Goal: Task Accomplishment & Management: Manage account settings

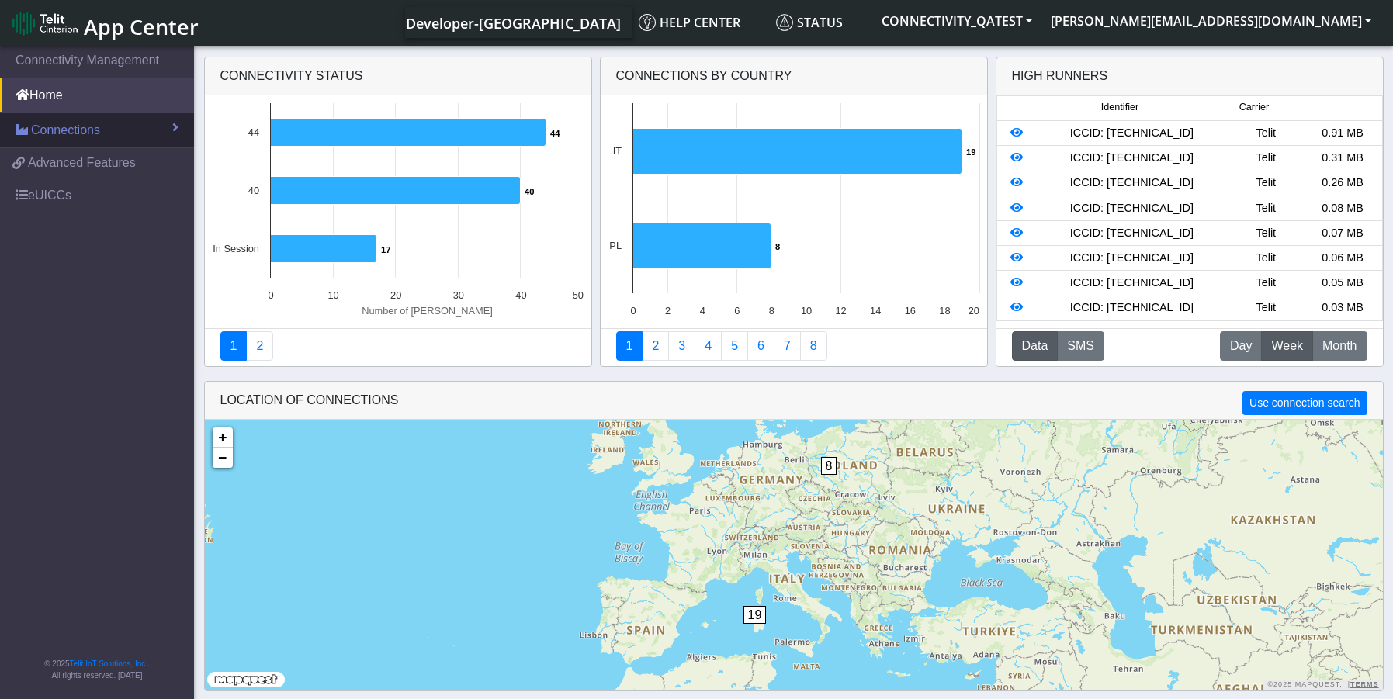
click at [78, 134] on span "Connections" at bounding box center [65, 130] width 69 height 19
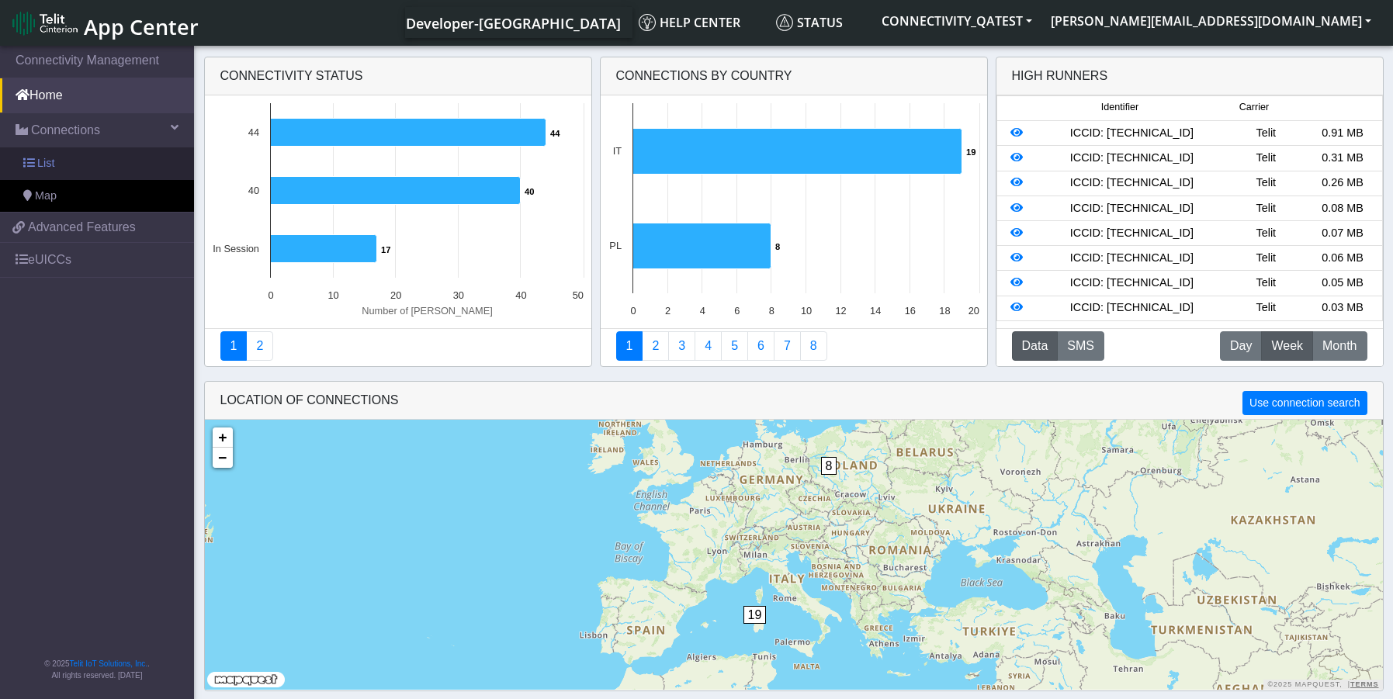
click at [65, 164] on link "List" at bounding box center [97, 163] width 194 height 33
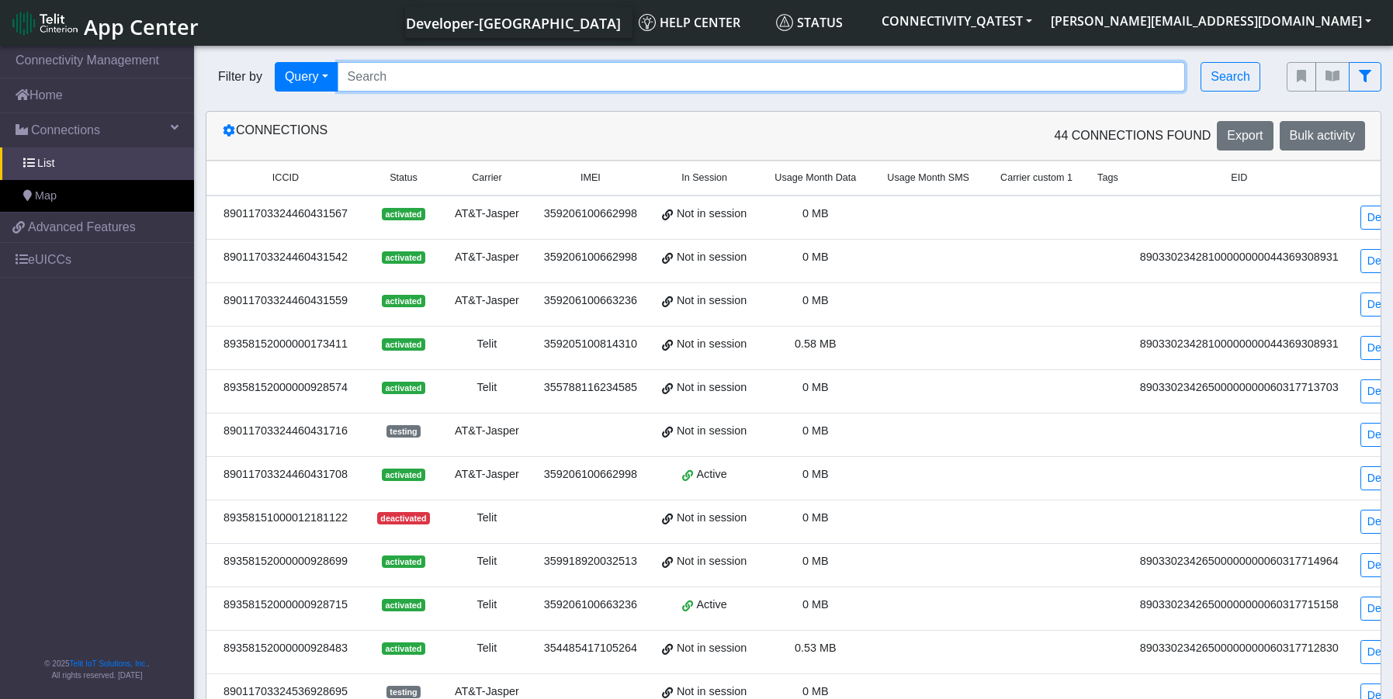
click at [691, 76] on input "Search..." at bounding box center [762, 76] width 848 height 29
paste input "89358152000002046276"
type input "89358152000002046276"
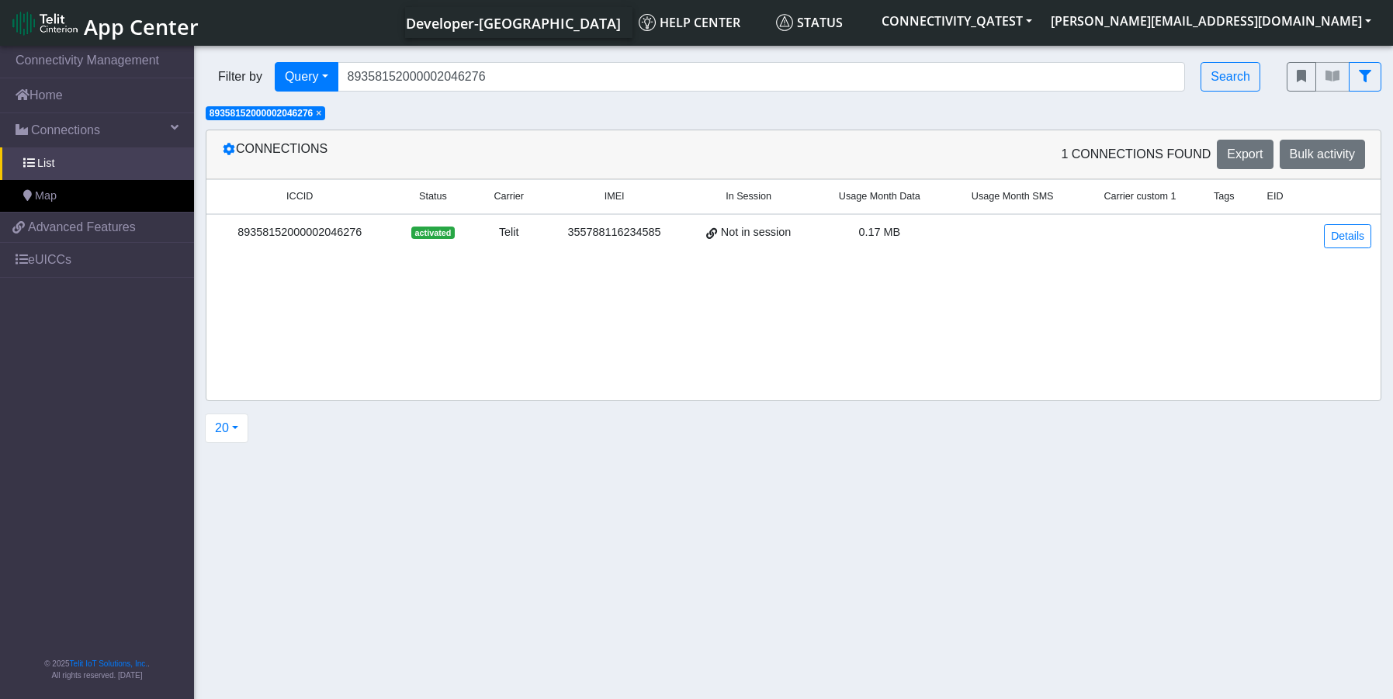
click at [338, 237] on div "89358152000002046276" at bounding box center [300, 232] width 168 height 17
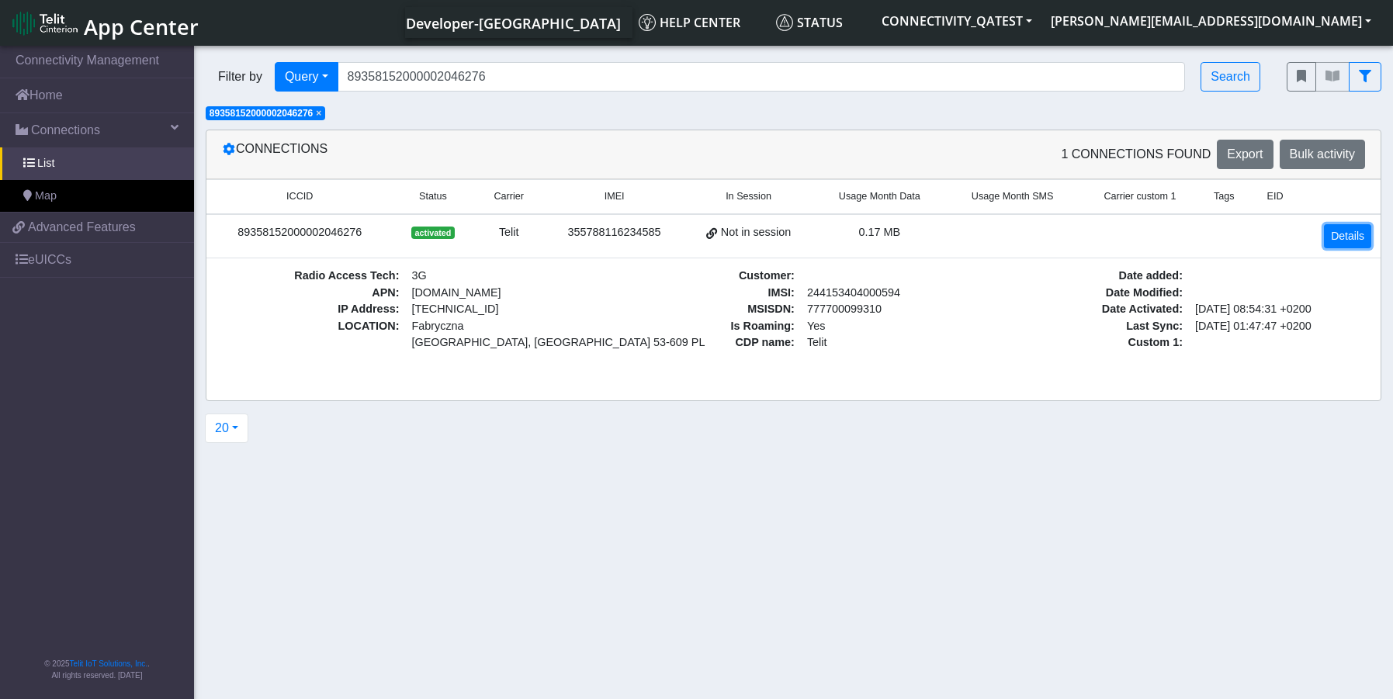
click at [1338, 243] on link "Details" at bounding box center [1347, 236] width 47 height 24
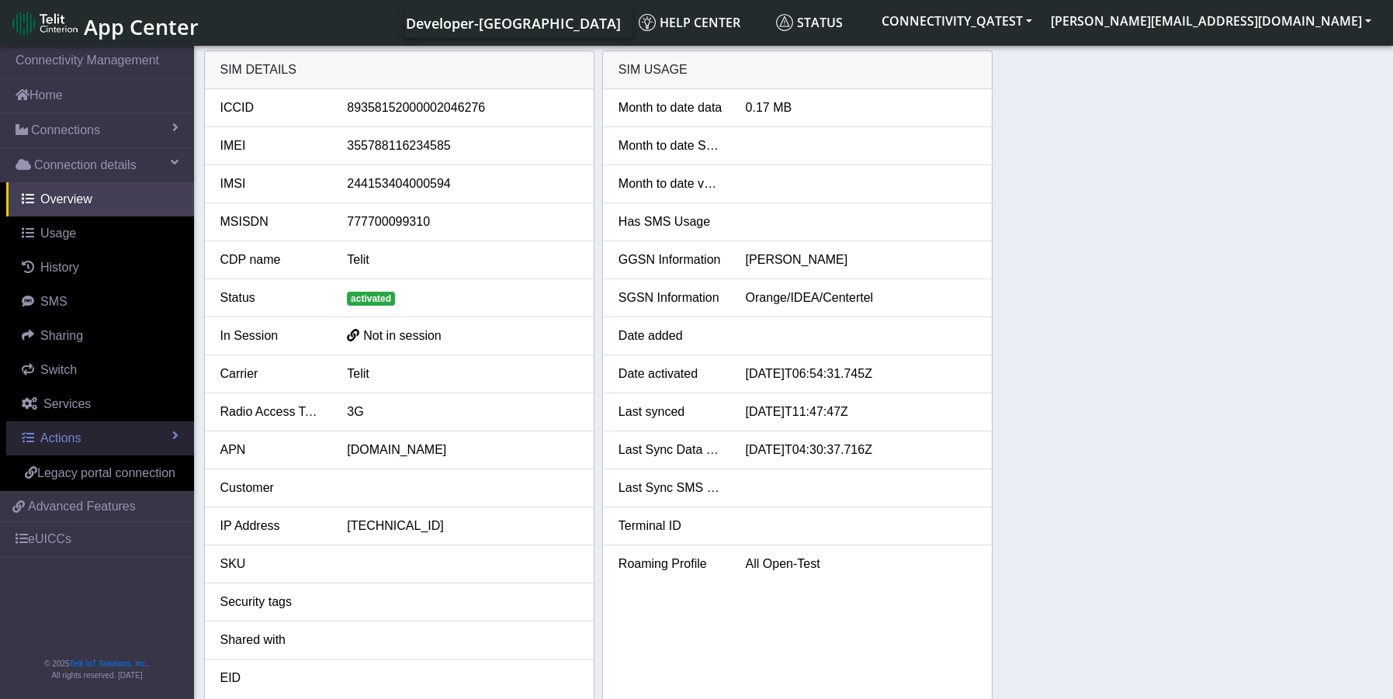
click at [79, 435] on span "Actions" at bounding box center [60, 438] width 40 height 13
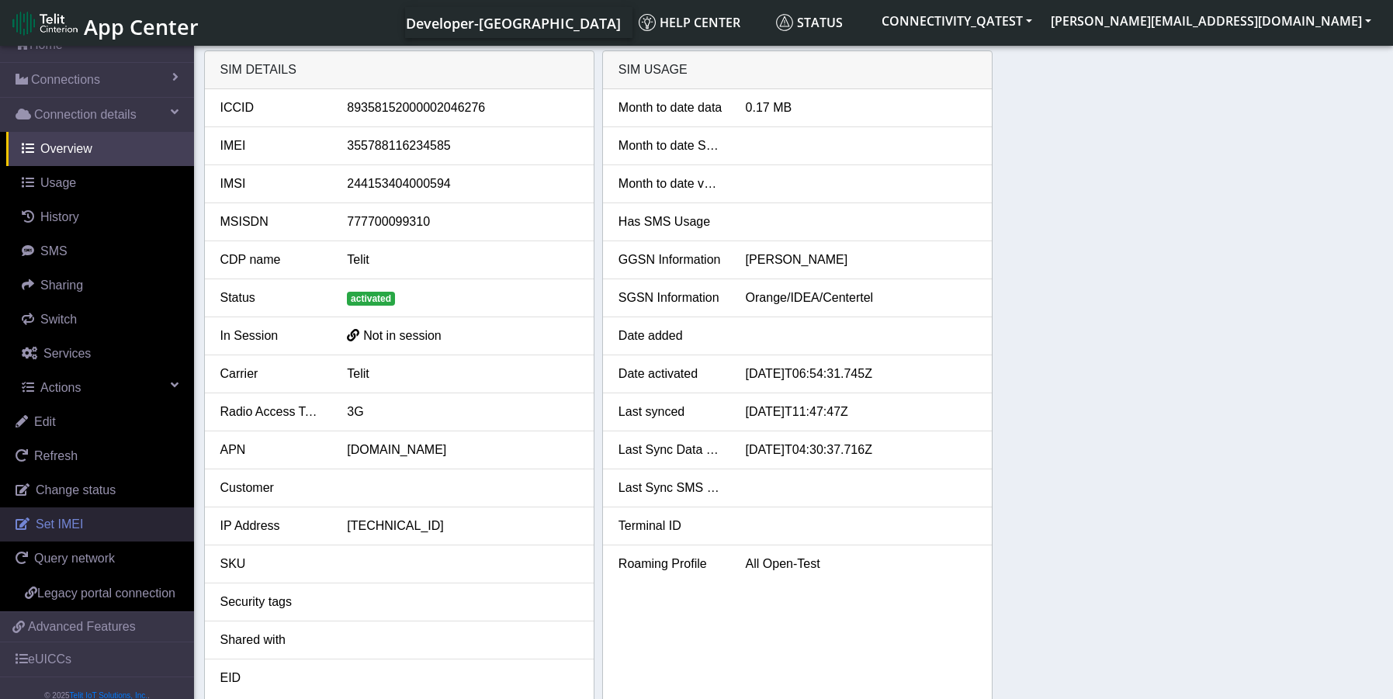
scroll to position [101, 0]
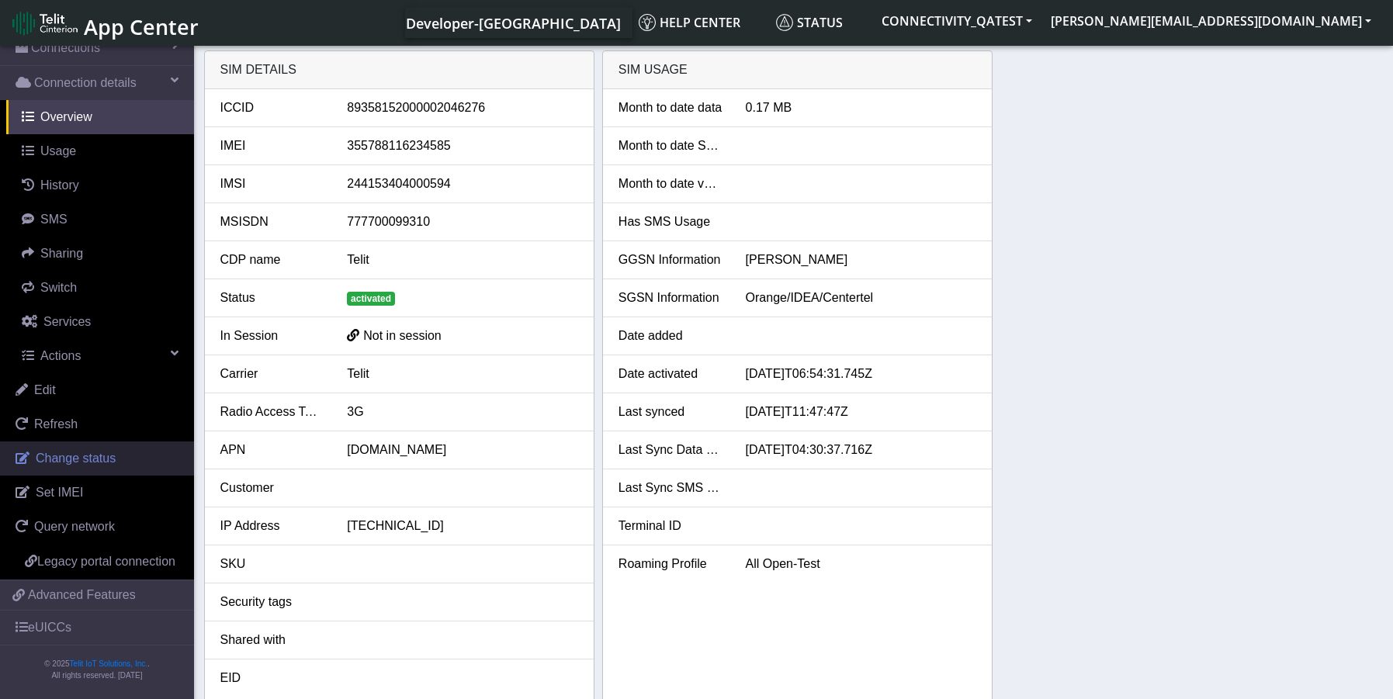
click at [75, 452] on span "Change status" at bounding box center [76, 458] width 80 height 13
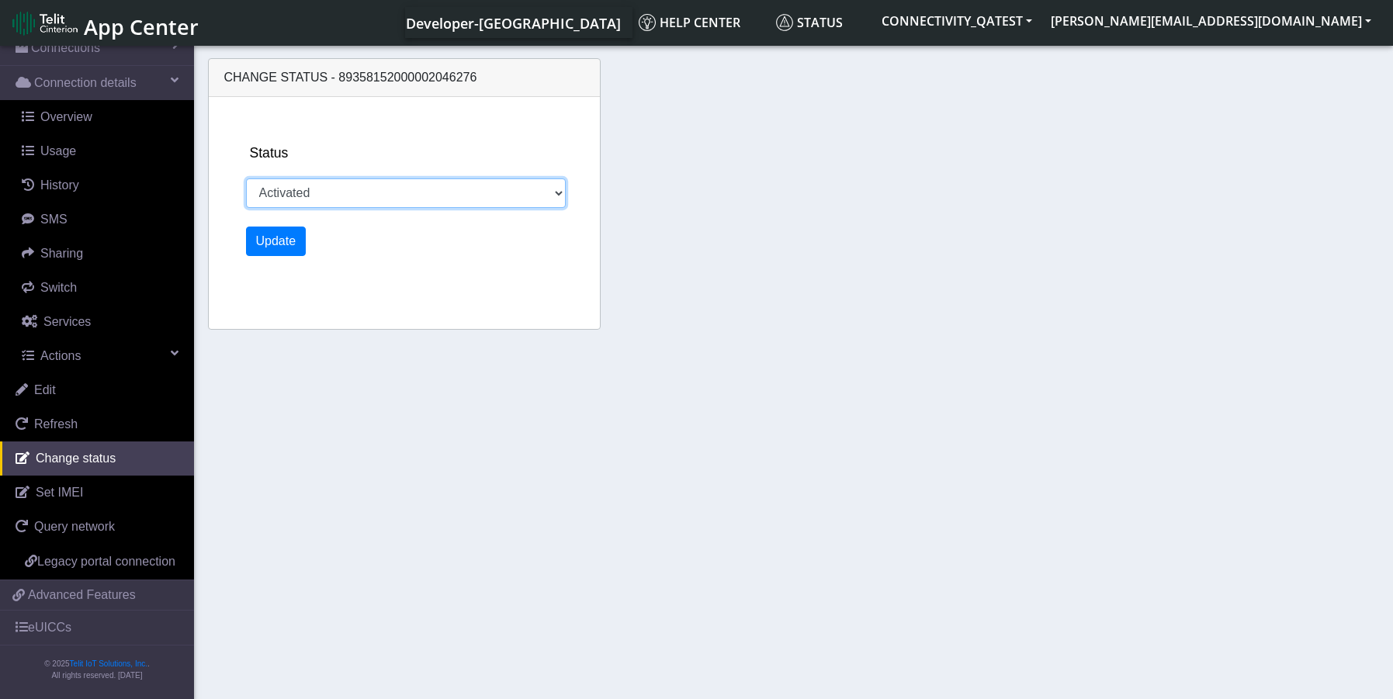
click at [447, 191] on select "Activated Deactivated Blocked" at bounding box center [406, 193] width 321 height 29
select select "blocked"
click at [246, 179] on select "Activated Deactivated Blocked" at bounding box center [406, 193] width 321 height 29
click at [277, 243] on button "Update" at bounding box center [276, 241] width 61 height 29
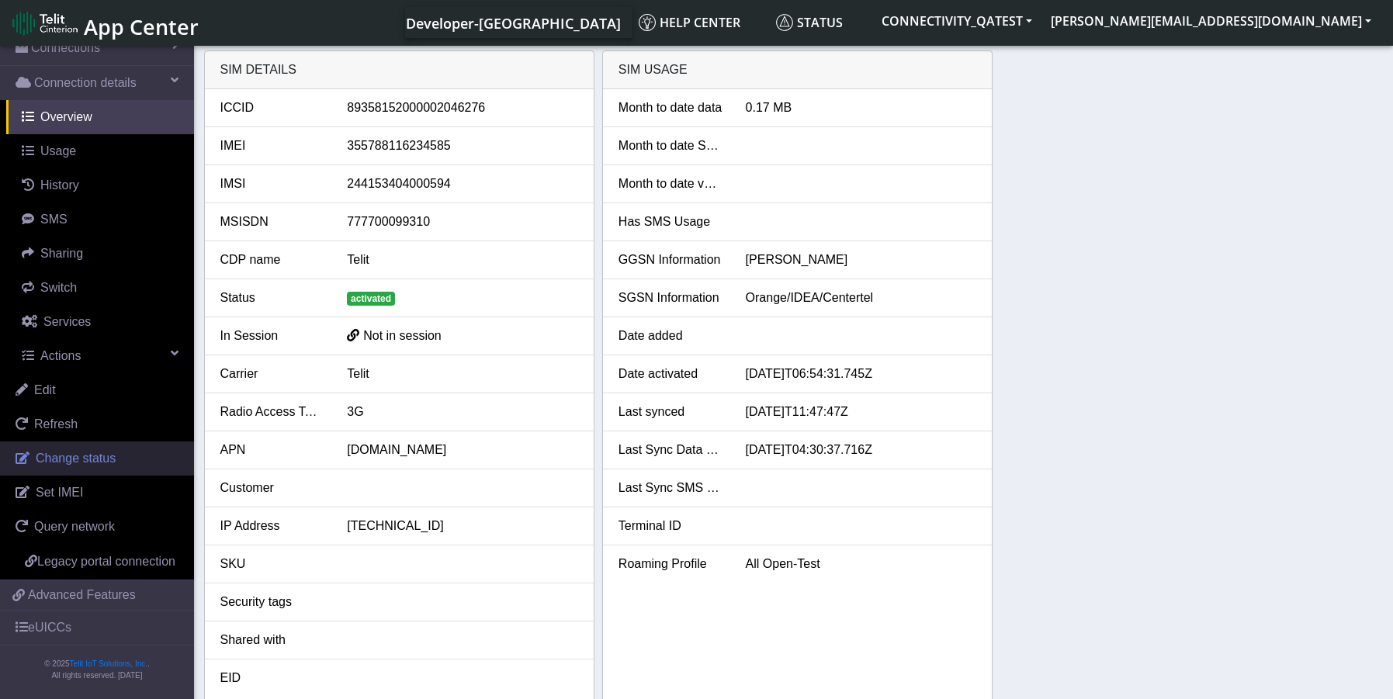
click at [71, 452] on span "Change status" at bounding box center [76, 458] width 80 height 13
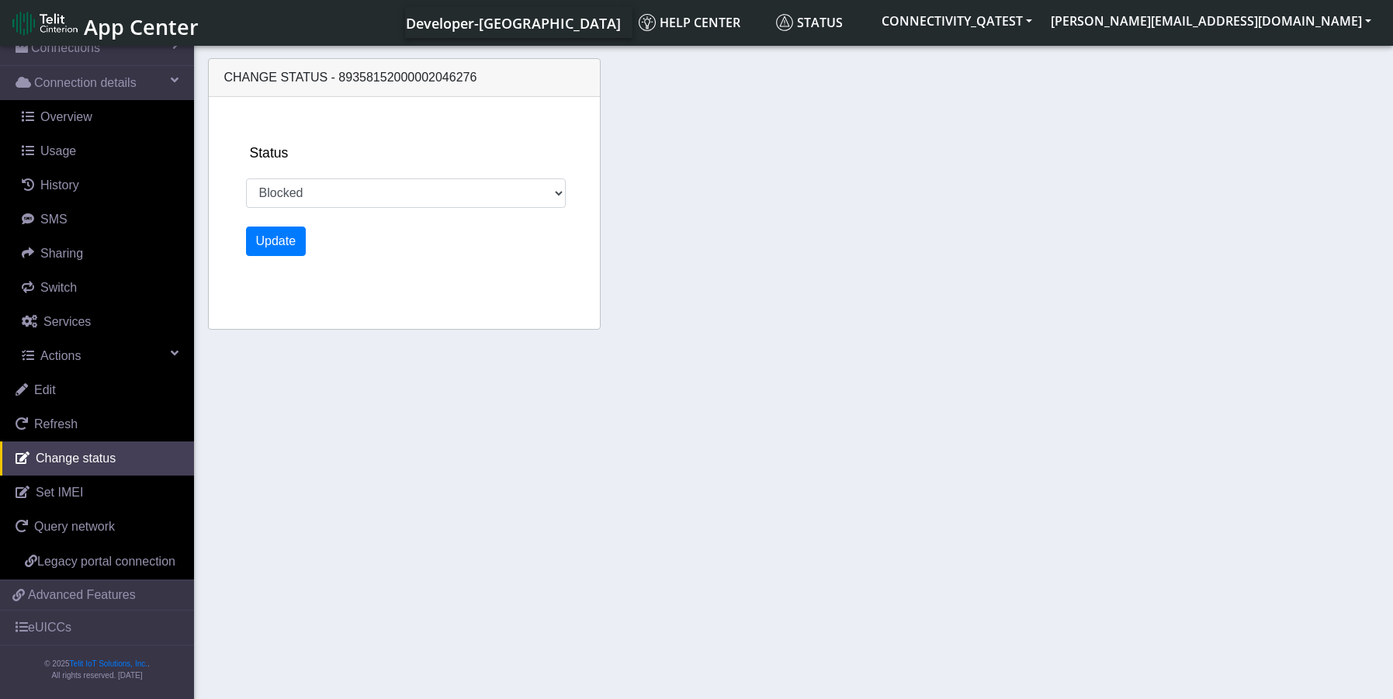
click at [439, 211] on div "Status Activated Deactivated Blocked Update" at bounding box center [424, 213] width 368 height 232
click at [432, 201] on select "Activated Deactivated Blocked" at bounding box center [406, 193] width 321 height 29
click at [246, 179] on select "Activated Deactivated Blocked" at bounding box center [406, 193] width 321 height 29
click at [387, 187] on select "Activated Deactivated Blocked" at bounding box center [406, 193] width 321 height 29
select select "activated"
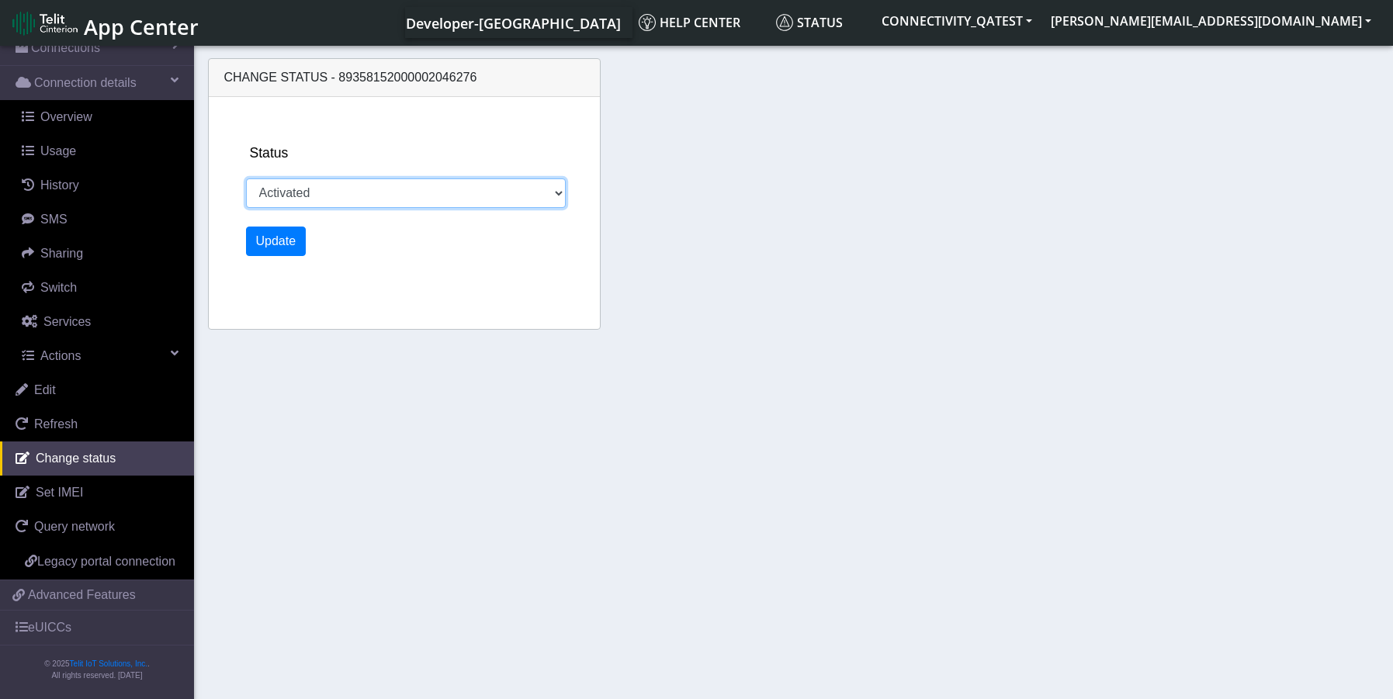
click at [246, 179] on select "Activated Deactivated Blocked" at bounding box center [406, 193] width 321 height 29
click at [271, 243] on button "Update" at bounding box center [276, 241] width 61 height 29
